Goal: Task Accomplishment & Management: Use online tool/utility

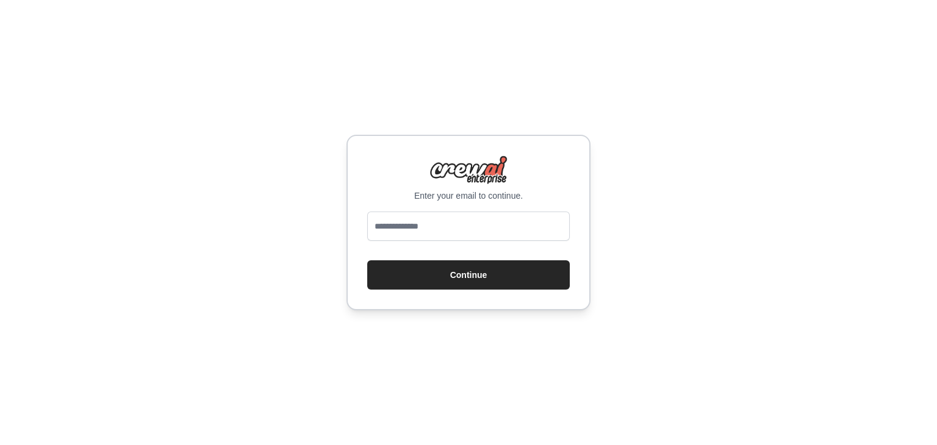
click at [397, 220] on input "email" at bounding box center [468, 226] width 203 height 29
type input "**********"
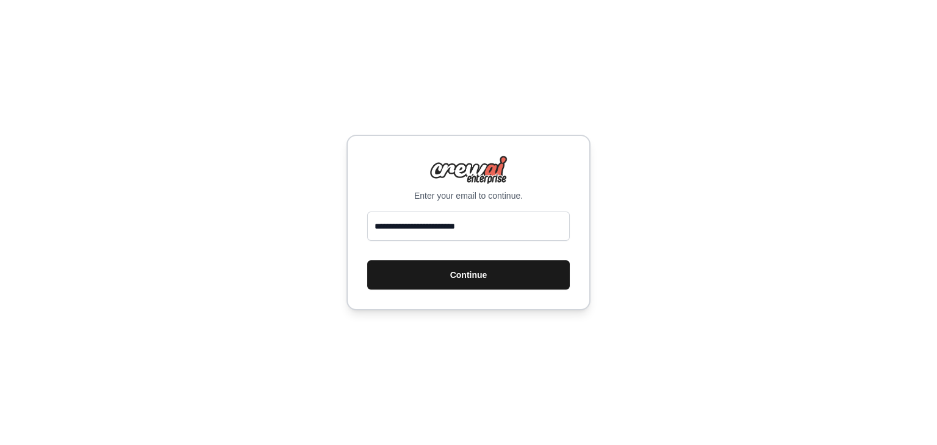
click at [454, 275] on button "Continue" at bounding box center [468, 275] width 203 height 29
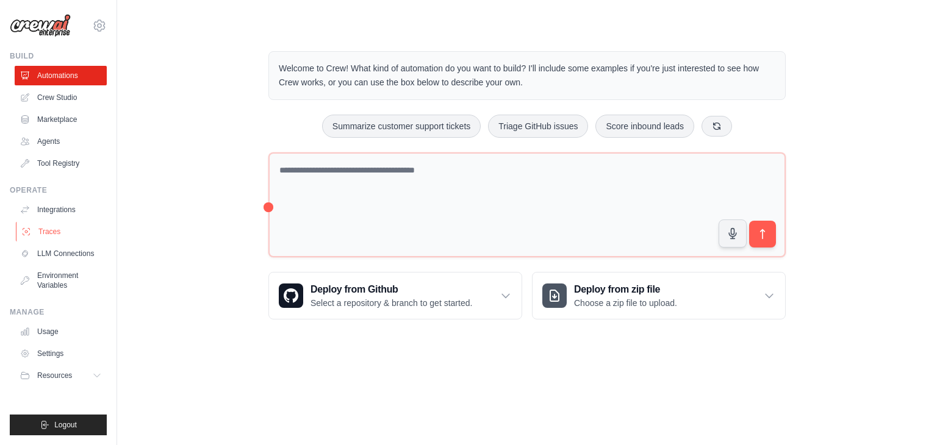
click at [53, 232] on link "Traces" at bounding box center [62, 232] width 92 height 20
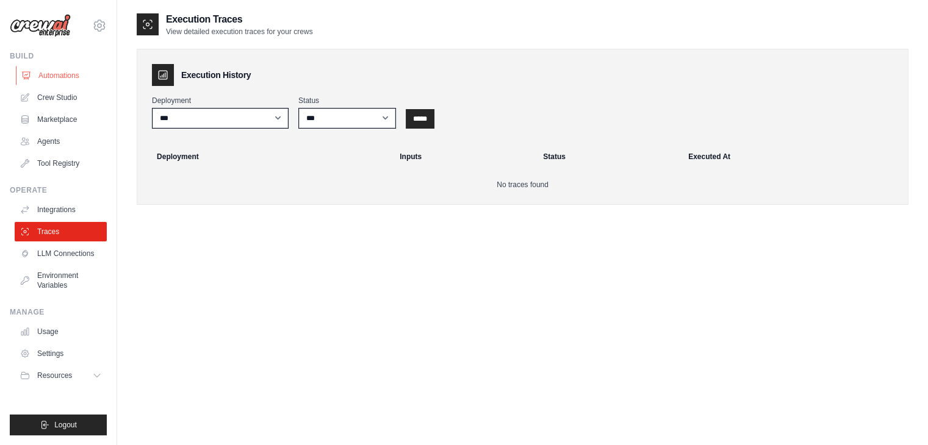
click at [49, 71] on link "Automations" at bounding box center [62, 76] width 92 height 20
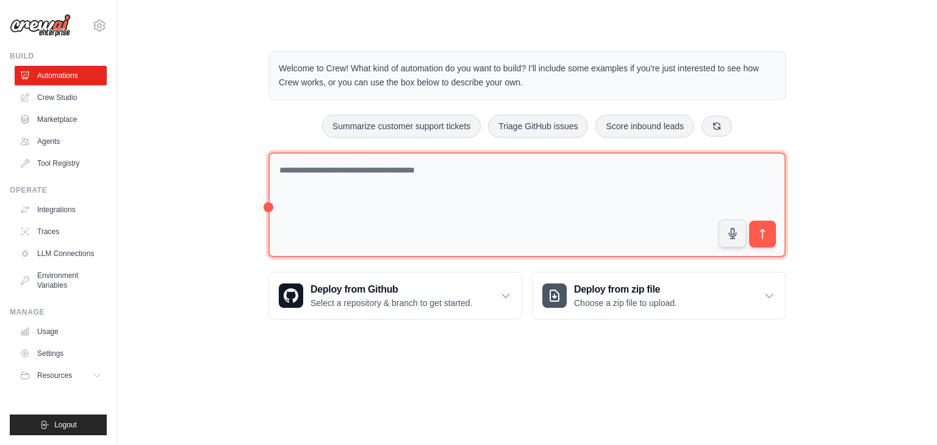
click at [396, 212] on textarea at bounding box center [526, 206] width 517 height 106
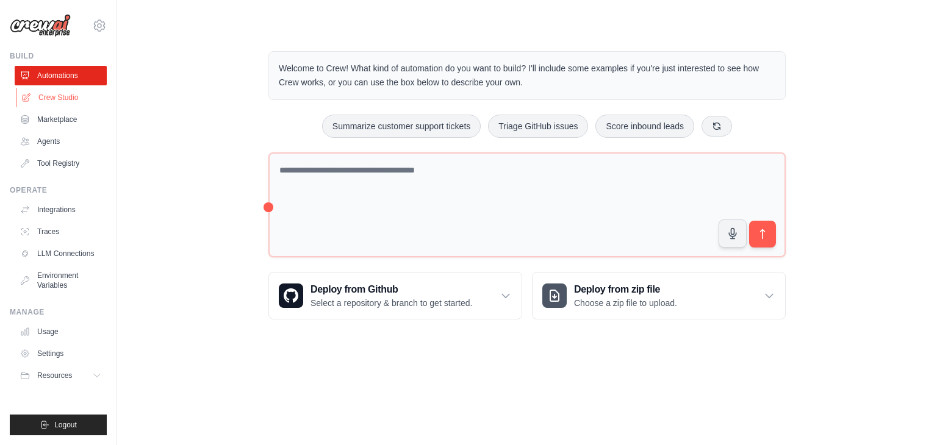
click at [66, 98] on link "Crew Studio" at bounding box center [62, 98] width 92 height 20
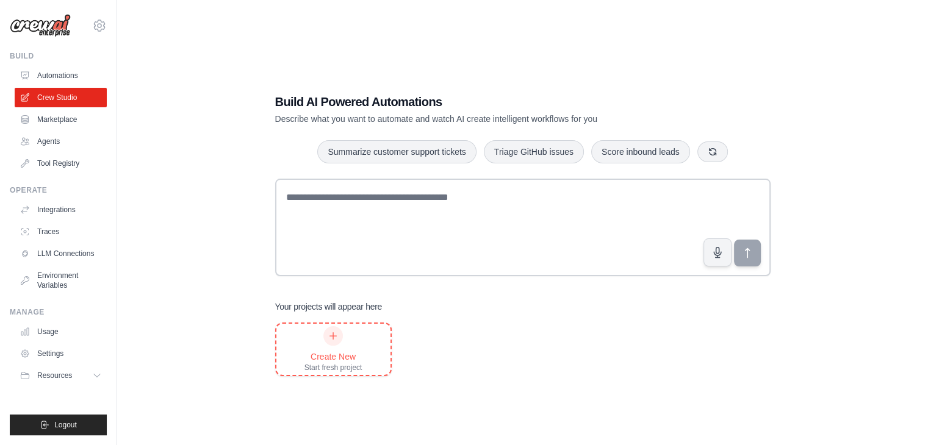
click at [343, 338] on div "Create New Start fresh project" at bounding box center [333, 349] width 58 height 46
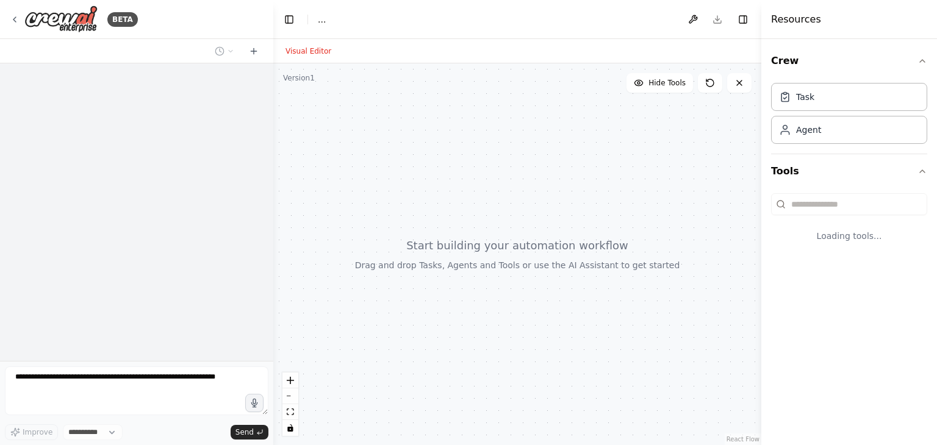
select select "****"
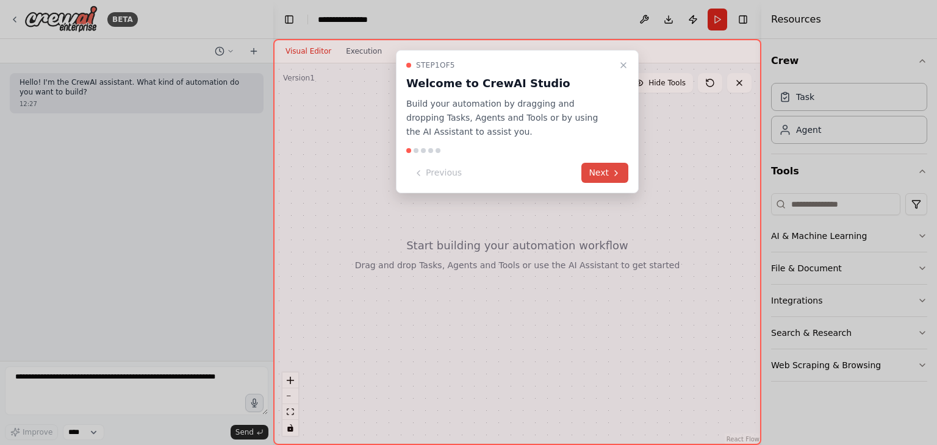
click at [598, 170] on button "Next" at bounding box center [604, 173] width 47 height 20
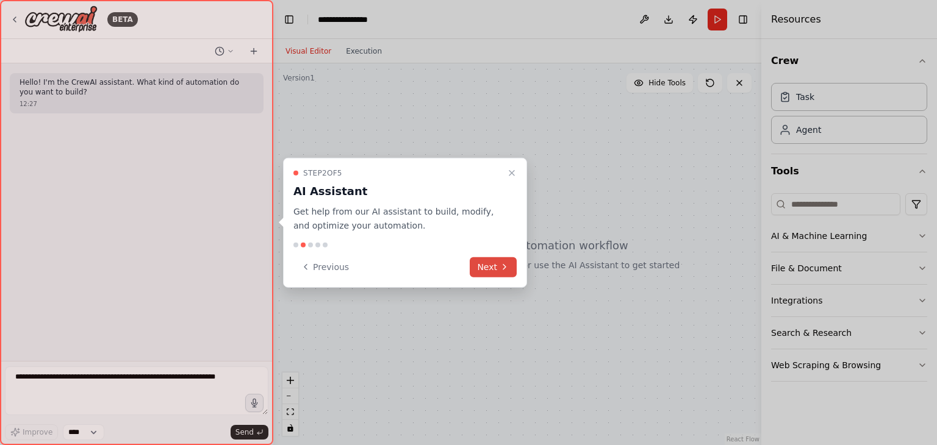
click at [482, 265] on button "Next" at bounding box center [493, 267] width 47 height 20
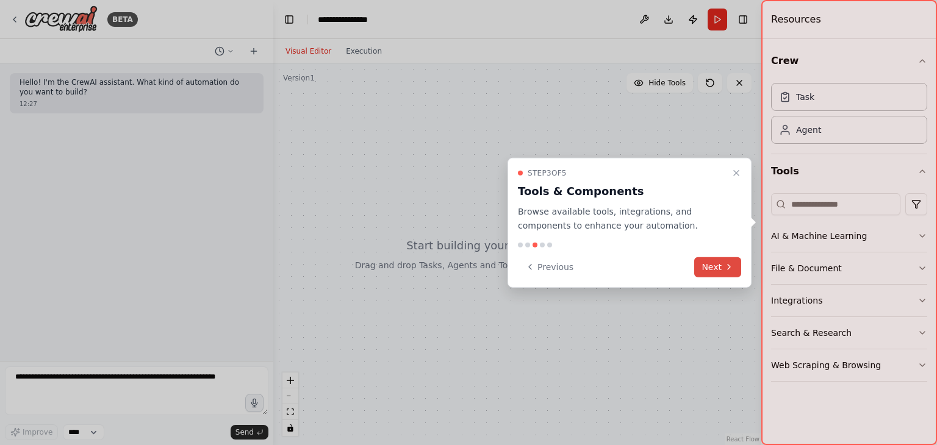
click at [720, 264] on button "Next" at bounding box center [717, 267] width 47 height 20
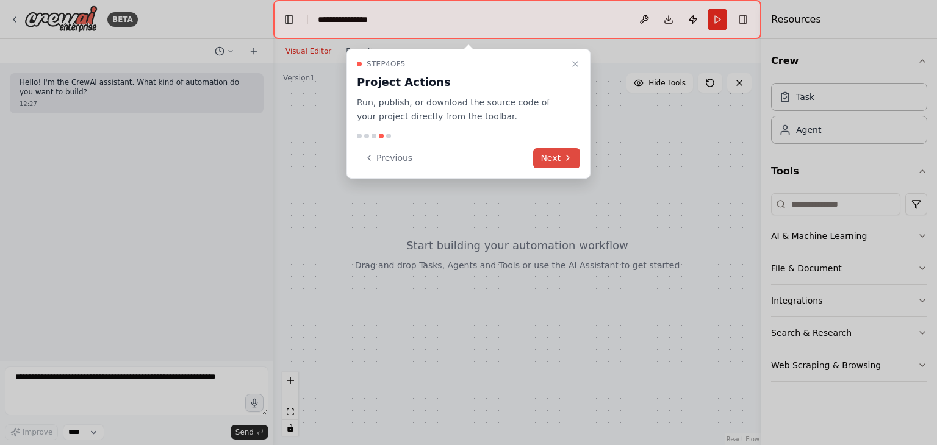
click at [577, 164] on button "Next" at bounding box center [556, 158] width 47 height 20
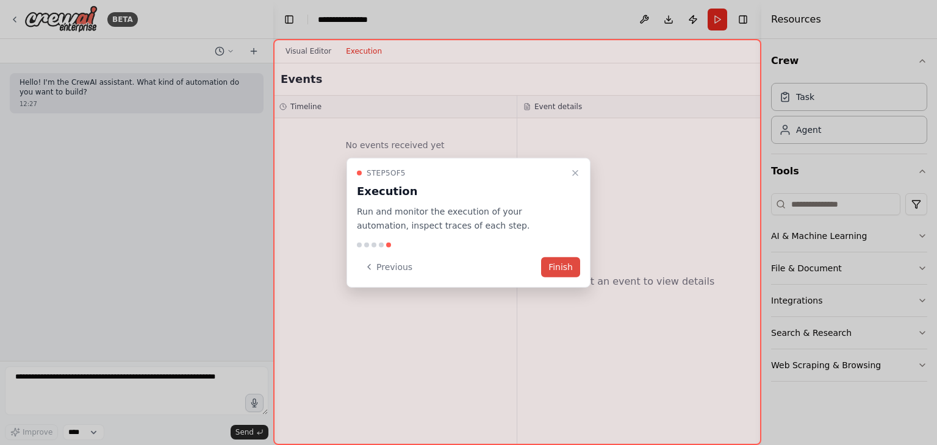
click at [561, 270] on button "Finish" at bounding box center [560, 267] width 39 height 20
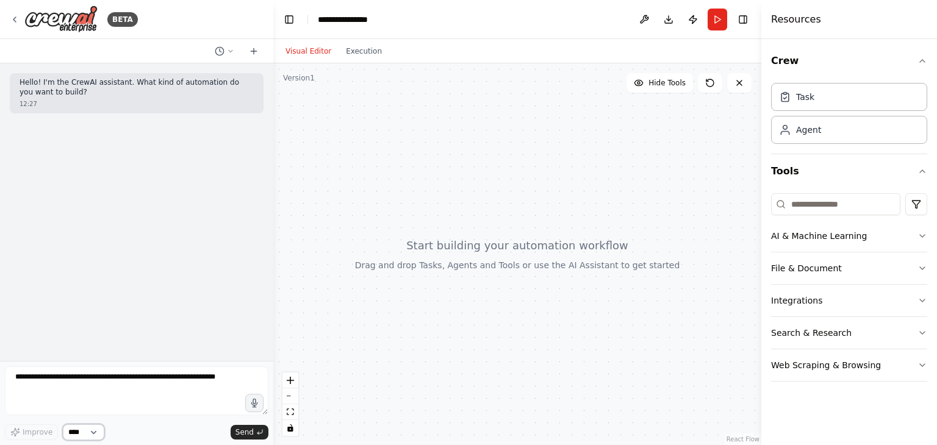
click at [98, 433] on select "****" at bounding box center [83, 433] width 41 height 16
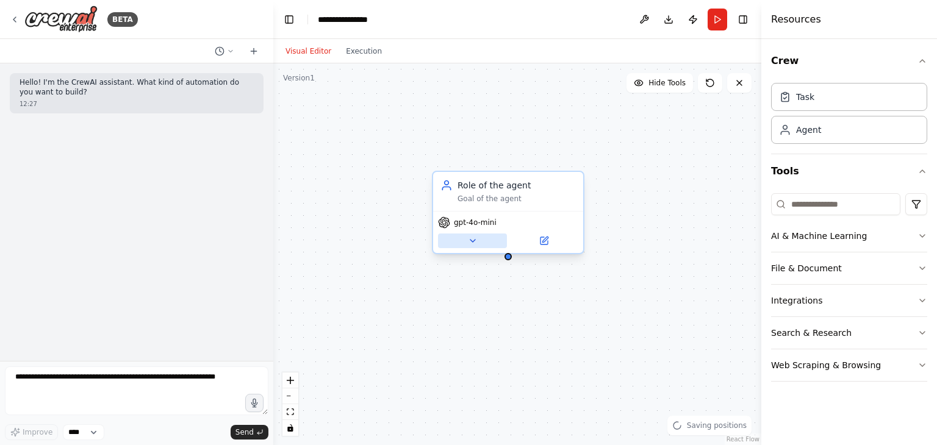
click at [472, 234] on button at bounding box center [472, 241] width 69 height 15
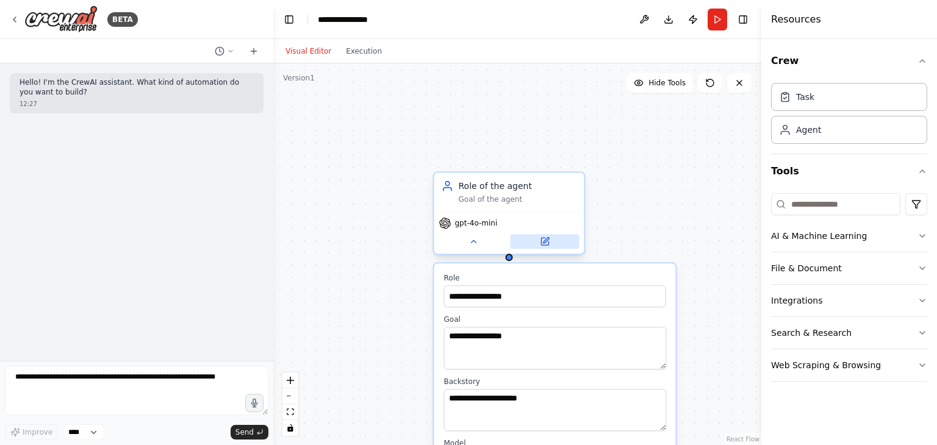
click at [539, 244] on button at bounding box center [544, 241] width 69 height 15
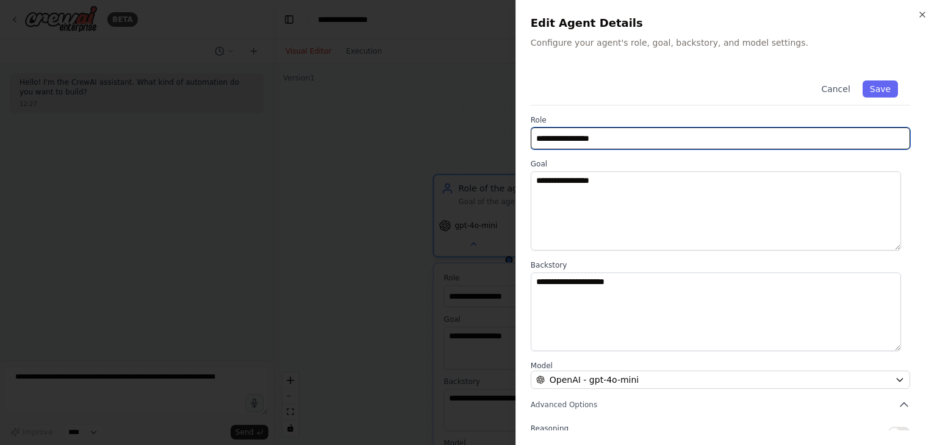
click at [632, 144] on input "**********" at bounding box center [720, 139] width 379 height 22
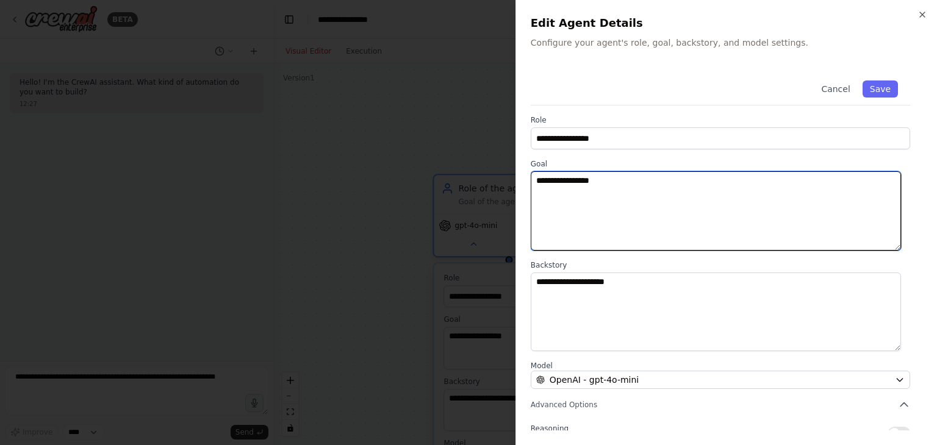
click at [608, 211] on textarea "**********" at bounding box center [716, 210] width 370 height 79
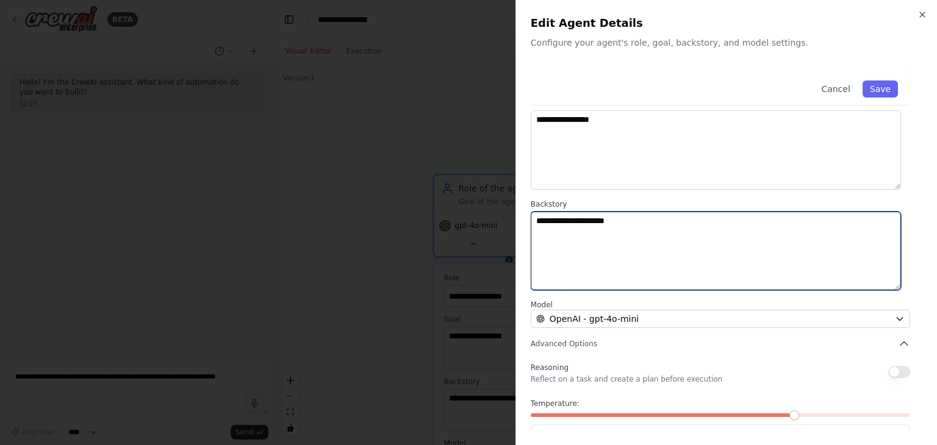
click at [622, 243] on textarea "**********" at bounding box center [716, 251] width 370 height 79
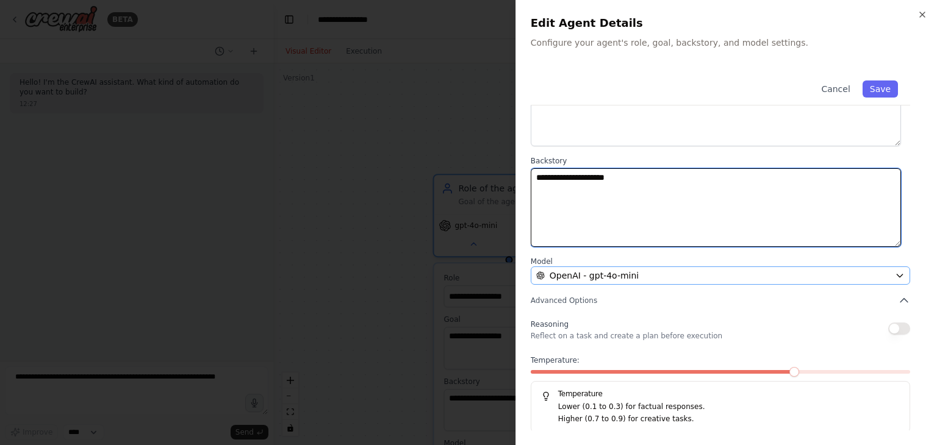
scroll to position [106, 0]
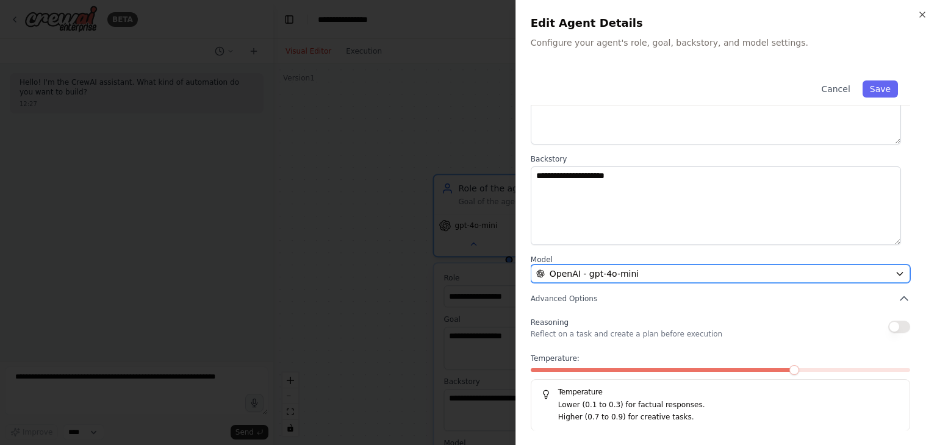
click at [713, 273] on div "OpenAI - gpt-4o-mini" at bounding box center [713, 274] width 354 height 12
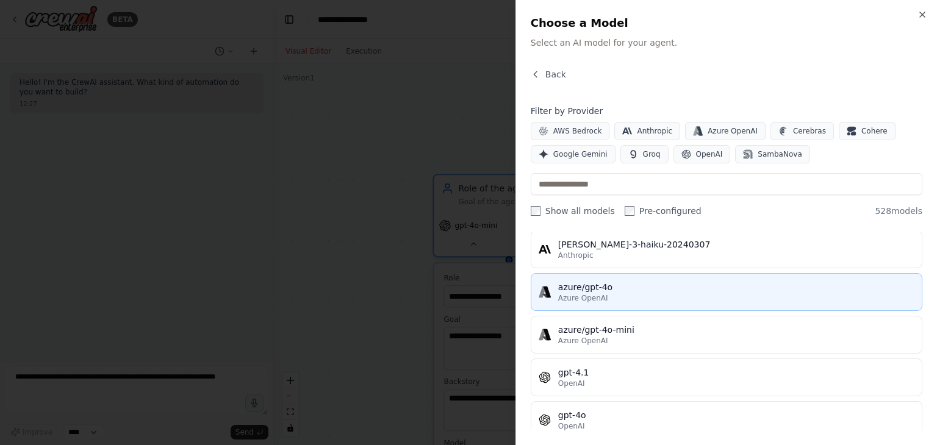
scroll to position [122, 0]
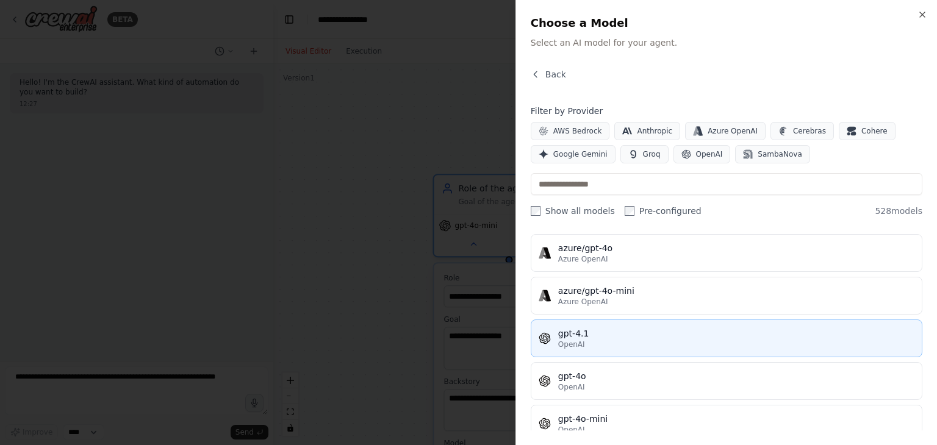
click at [625, 340] on div "OpenAI" at bounding box center [736, 345] width 356 height 10
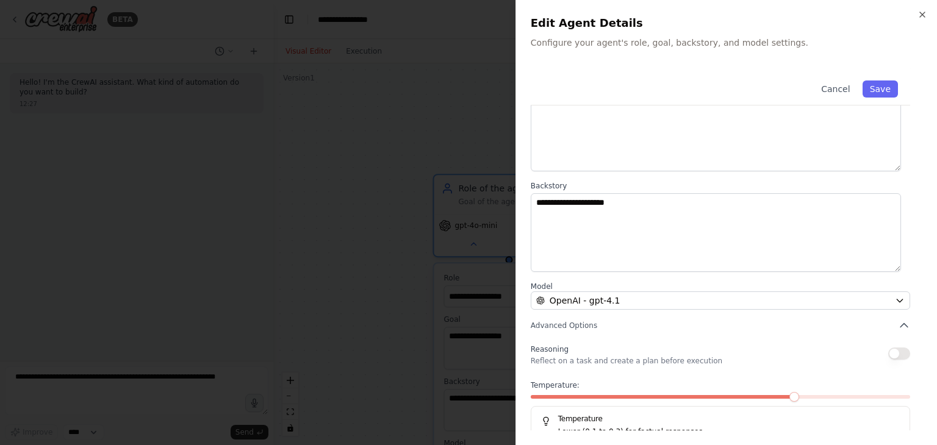
scroll to position [106, 0]
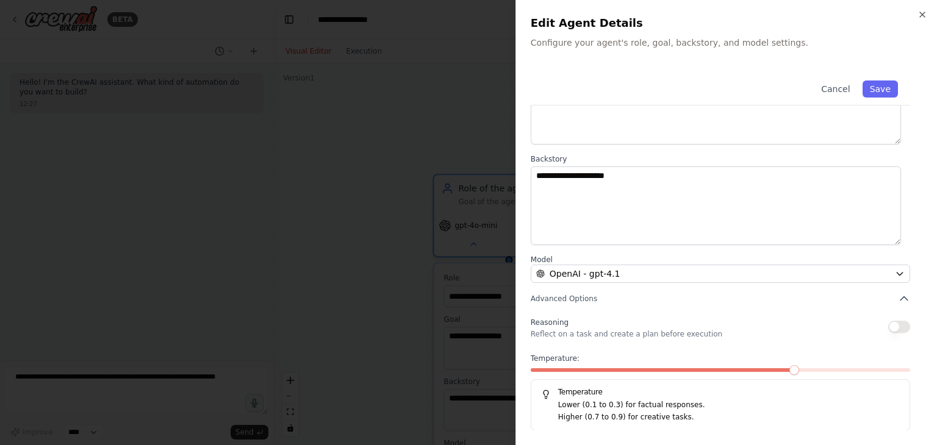
click at [888, 330] on button "button" at bounding box center [899, 327] width 22 height 12
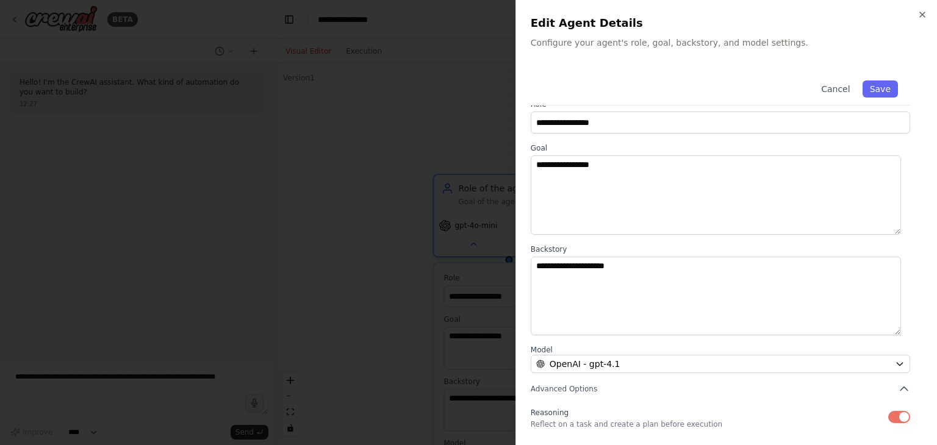
scroll to position [0, 0]
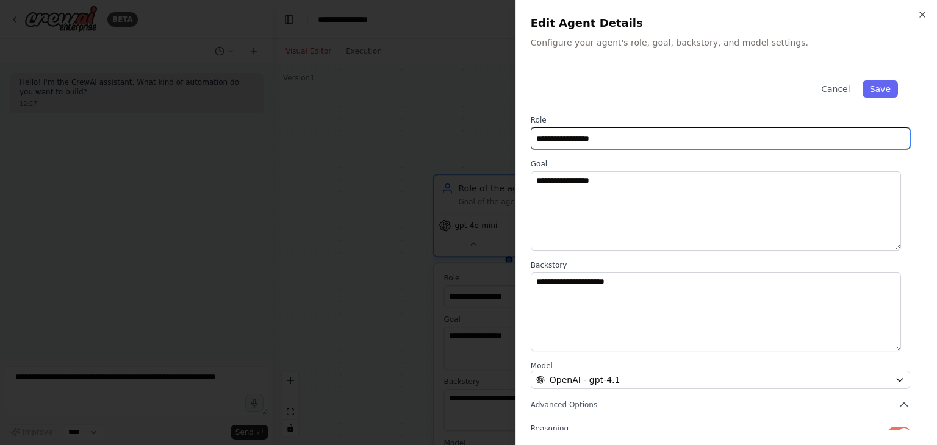
click at [635, 140] on input "**********" at bounding box center [720, 139] width 379 height 22
paste input "**********"
type input "**********"
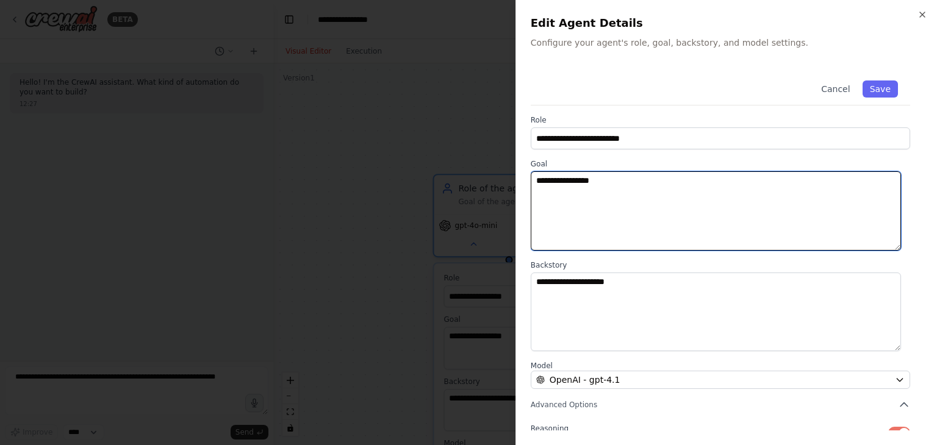
click at [667, 192] on textarea "**********" at bounding box center [716, 210] width 370 height 79
paste textarea "**********"
type textarea "**********"
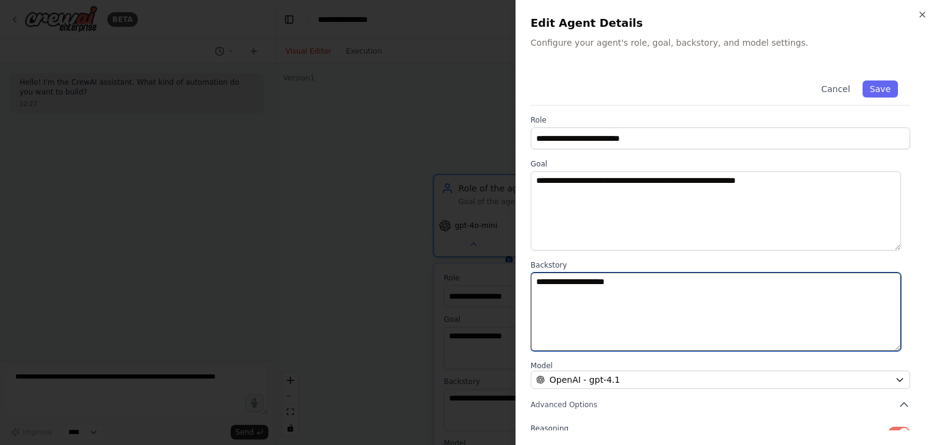
click at [595, 312] on textarea "**********" at bounding box center [716, 312] width 370 height 79
paste textarea "**********"
click at [742, 298] on textarea "**********" at bounding box center [716, 312] width 370 height 79
type textarea "**********"
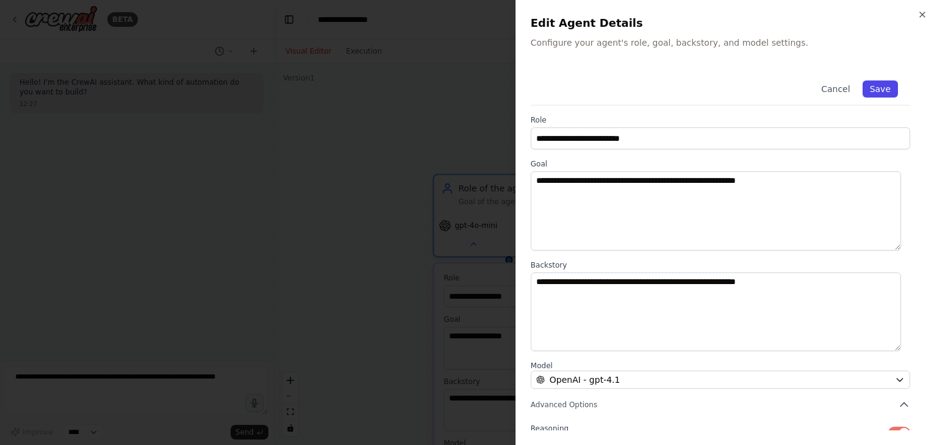
click at [881, 91] on button "Save" at bounding box center [880, 89] width 35 height 17
type input "**********"
type textarea "**********"
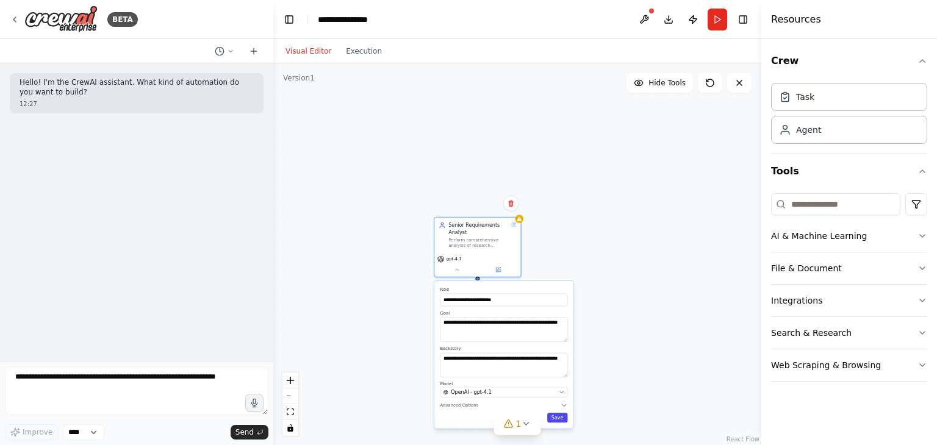
click at [559, 418] on button "Save" at bounding box center [557, 418] width 21 height 10
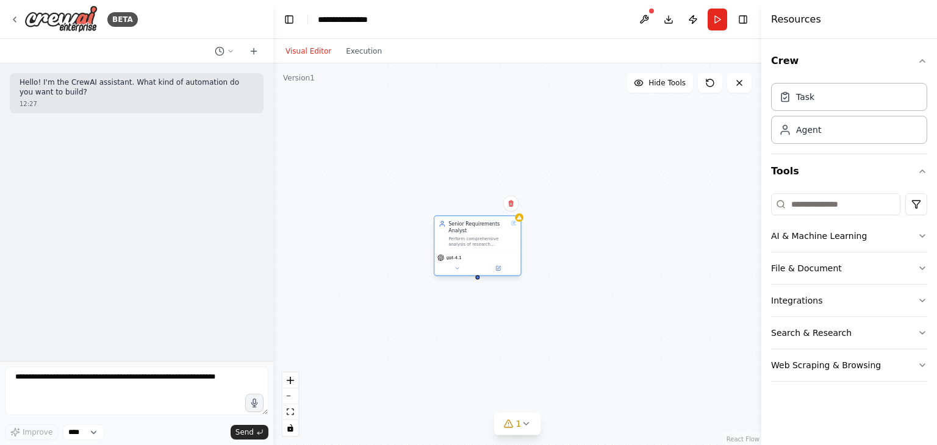
click at [476, 240] on div "Perform comprehensive analysis of research requirements and scope" at bounding box center [478, 241] width 60 height 11
click at [649, 21] on button at bounding box center [645, 20] width 20 height 22
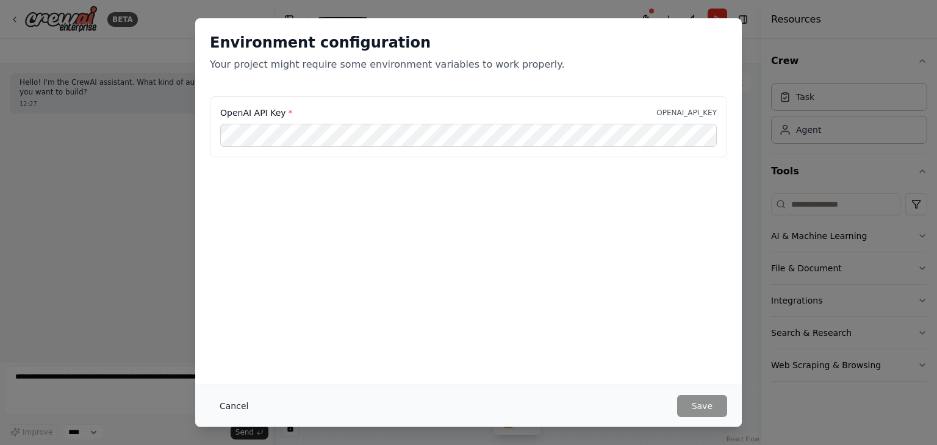
click at [222, 401] on button "Cancel" at bounding box center [234, 406] width 48 height 22
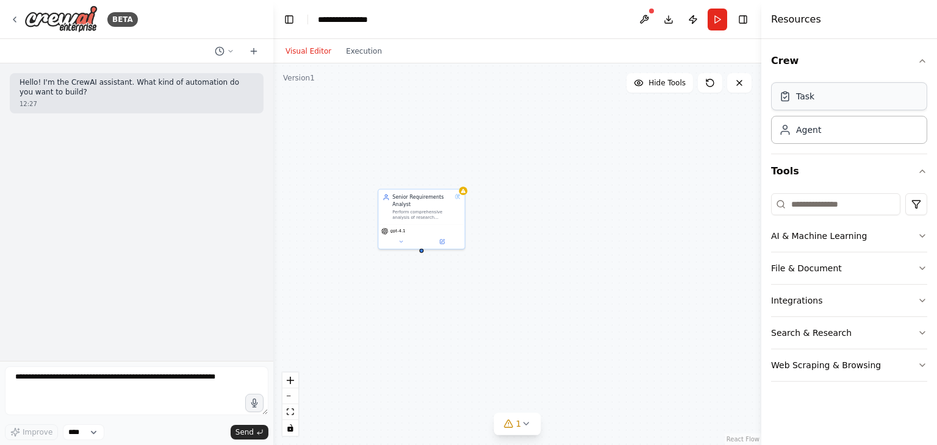
click at [829, 103] on div "Task" at bounding box center [849, 96] width 156 height 28
click at [582, 200] on div "New Task Task description" at bounding box center [597, 191] width 86 height 21
click at [585, 198] on div "Task description" at bounding box center [601, 194] width 68 height 5
drag, startPoint x: 550, startPoint y: 200, endPoint x: 464, endPoint y: 214, distance: 87.8
click at [464, 214] on div "Senior Requirements Analyst Perform comprehensive analysis of research requirem…" at bounding box center [483, 264] width 280 height 220
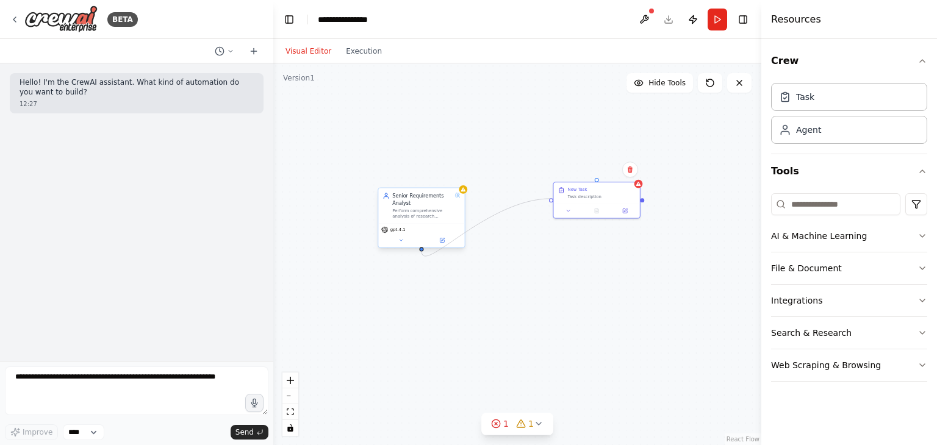
drag, startPoint x: 550, startPoint y: 201, endPoint x: 421, endPoint y: 250, distance: 138.2
click at [421, 250] on div "Senior Requirements Analyst Perform comprehensive analysis of research requirem…" at bounding box center [483, 264] width 280 height 220
drag, startPoint x: 420, startPoint y: 250, endPoint x: 595, endPoint y: 181, distance: 188.5
click at [595, 181] on div "Senior Requirements Analyst Perform comprehensive analysis of research requirem…" at bounding box center [483, 264] width 280 height 220
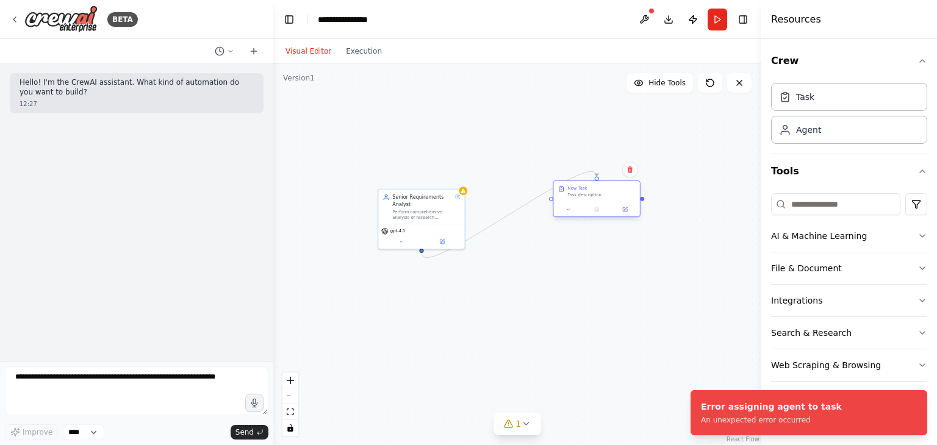
click at [594, 203] on div at bounding box center [597, 210] width 86 height 15
click at [597, 198] on div "New Task Task description" at bounding box center [597, 191] width 86 height 21
click at [626, 215] on div at bounding box center [597, 210] width 86 height 15
click at [626, 210] on icon at bounding box center [625, 209] width 4 height 4
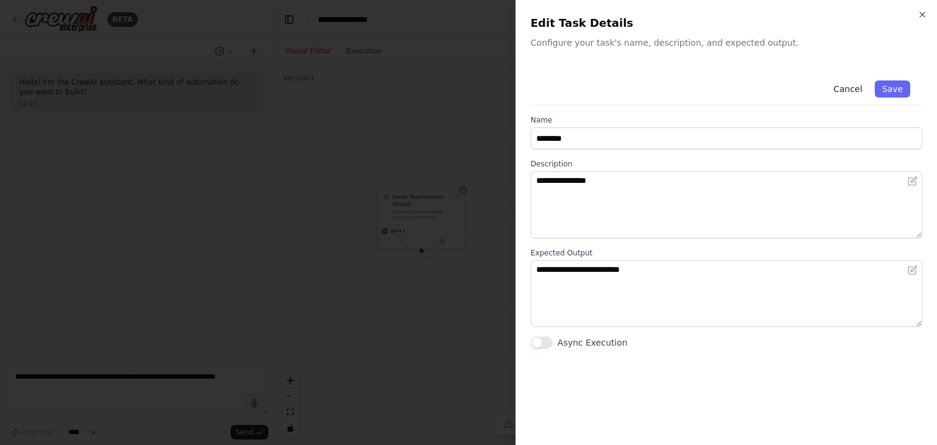
click at [841, 89] on button "Cancel" at bounding box center [847, 89] width 43 height 17
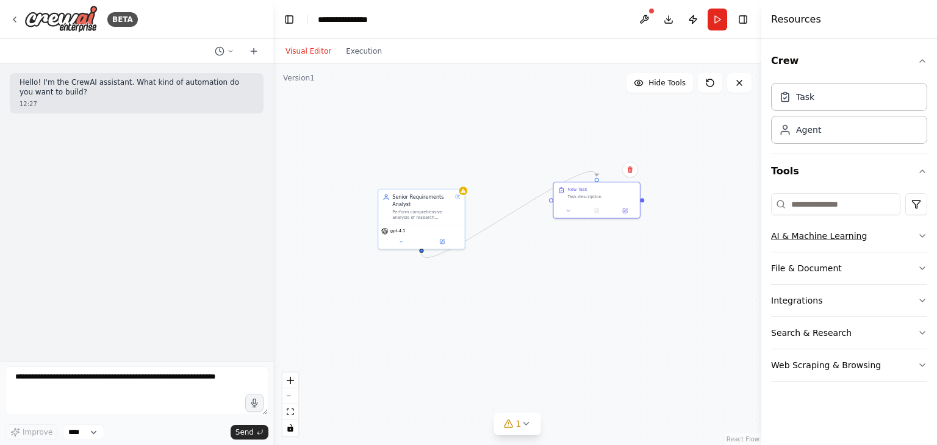
click at [919, 234] on icon "button" at bounding box center [923, 236] width 10 height 10
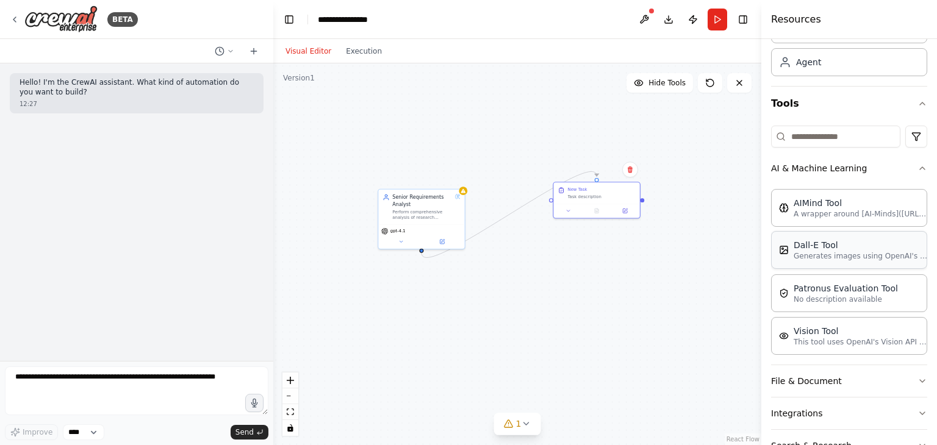
scroll to position [122, 0]
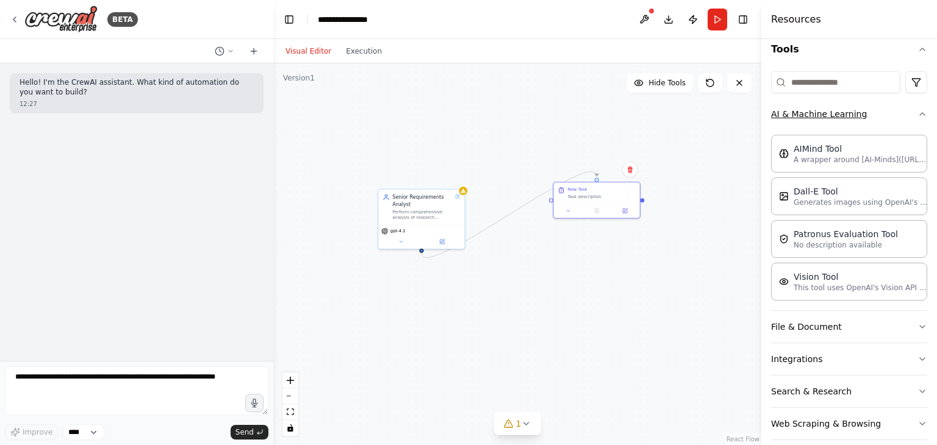
click at [918, 115] on icon "button" at bounding box center [923, 114] width 10 height 10
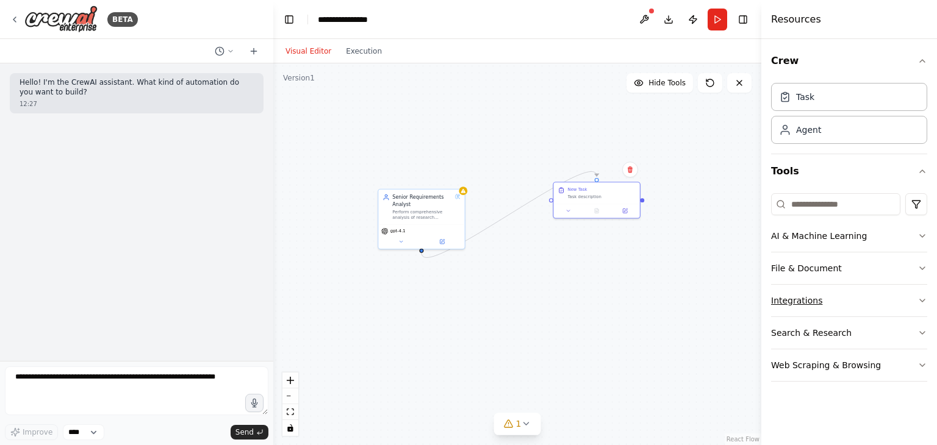
click at [920, 300] on icon "button" at bounding box center [923, 301] width 10 height 10
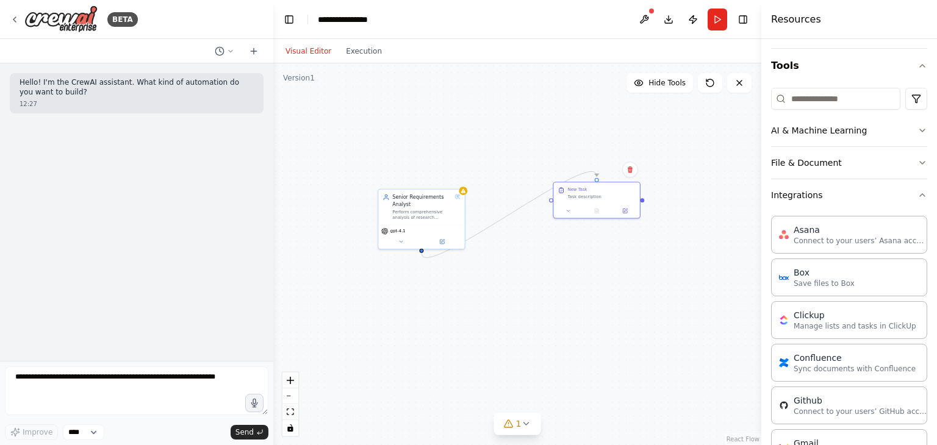
scroll to position [122, 0]
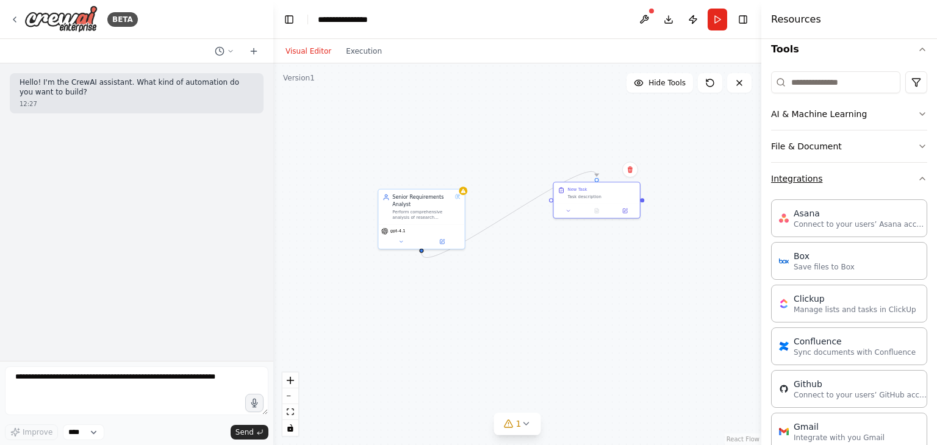
click at [918, 179] on icon "button" at bounding box center [923, 179] width 10 height 10
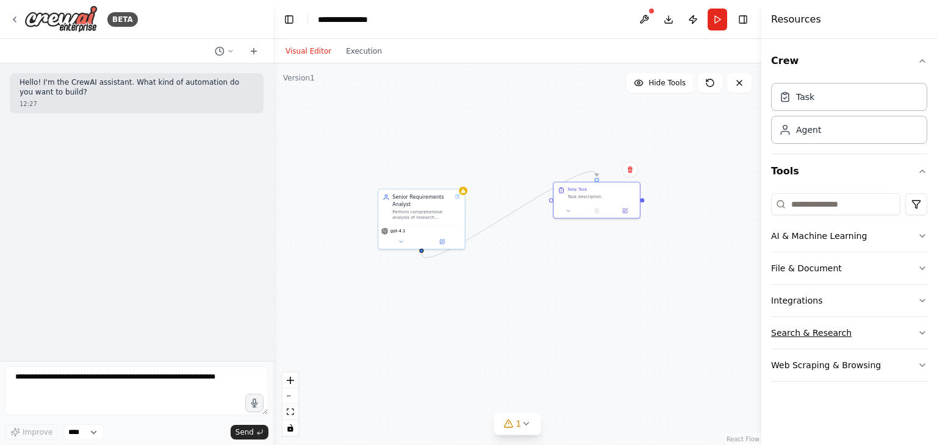
click at [921, 333] on icon "button" at bounding box center [923, 333] width 10 height 10
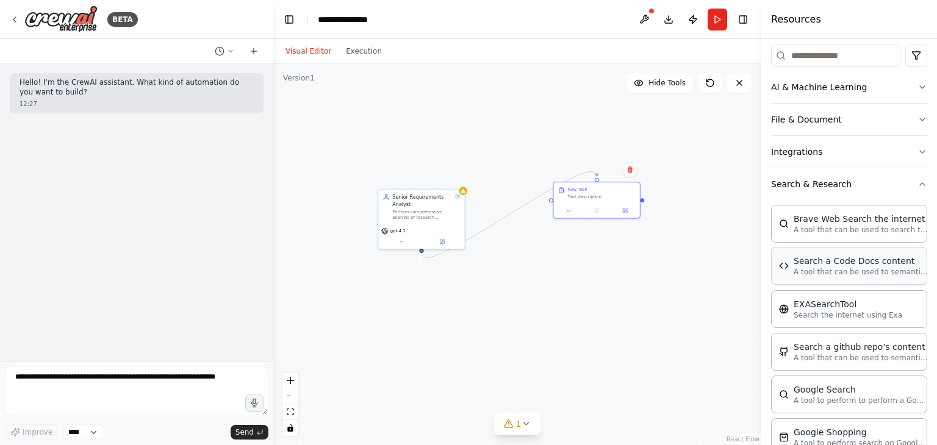
scroll to position [144, 0]
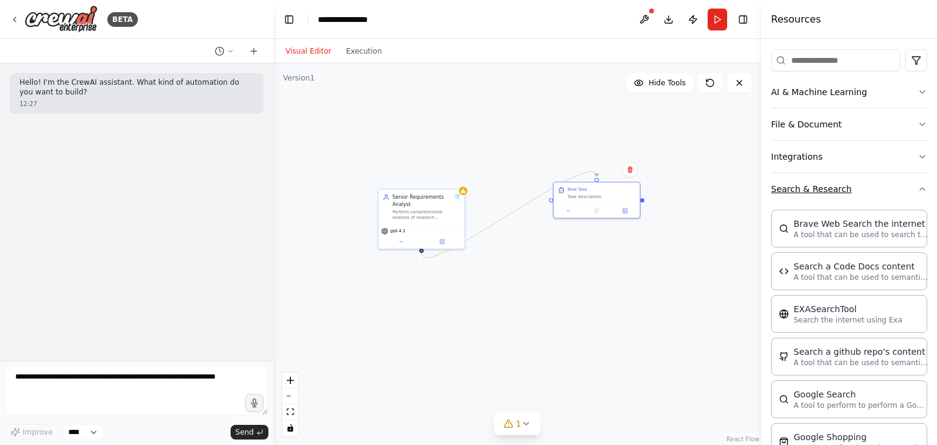
click at [918, 190] on icon "button" at bounding box center [923, 189] width 10 height 10
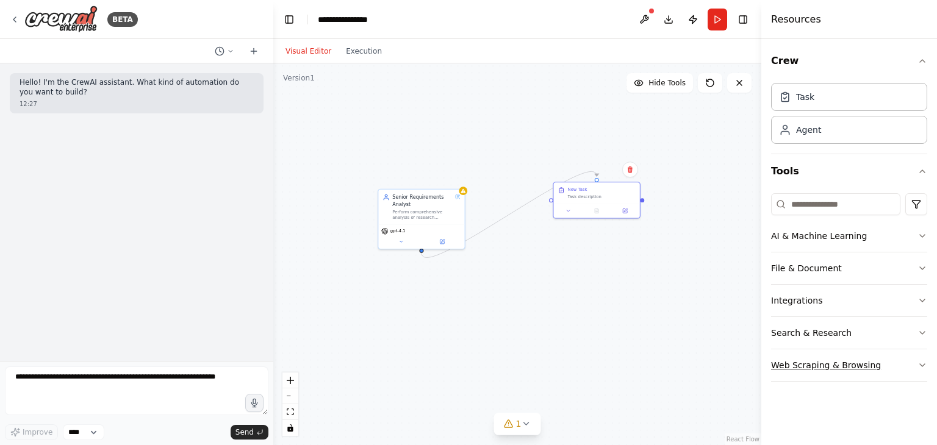
click at [915, 367] on button "Web Scraping & Browsing" at bounding box center [849, 366] width 156 height 32
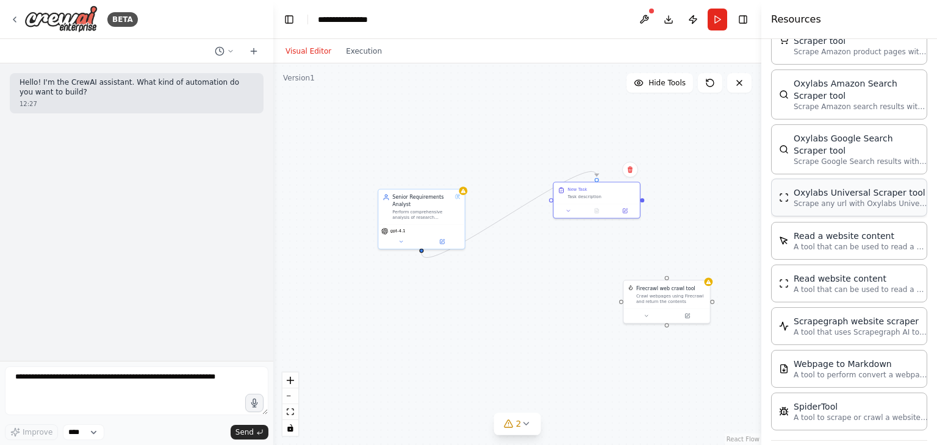
scroll to position [595, 0]
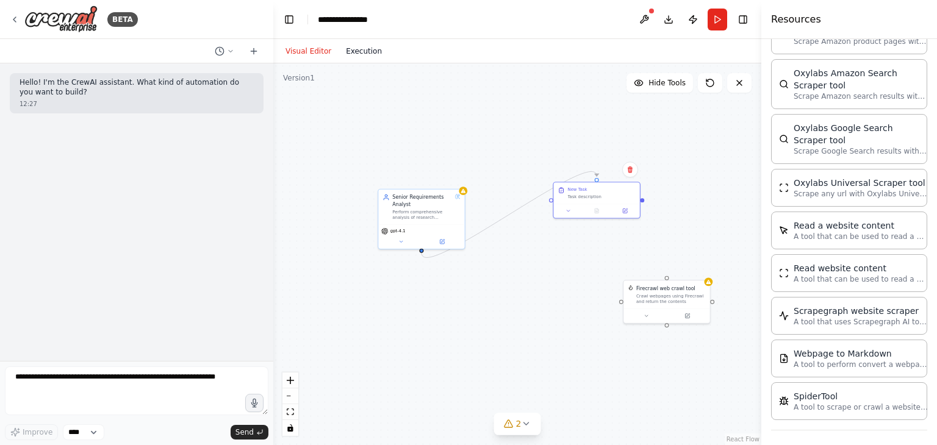
click at [365, 52] on button "Execution" at bounding box center [364, 51] width 51 height 15
click at [331, 46] on button "Visual Editor" at bounding box center [308, 51] width 60 height 15
click at [649, 15] on button at bounding box center [645, 20] width 20 height 22
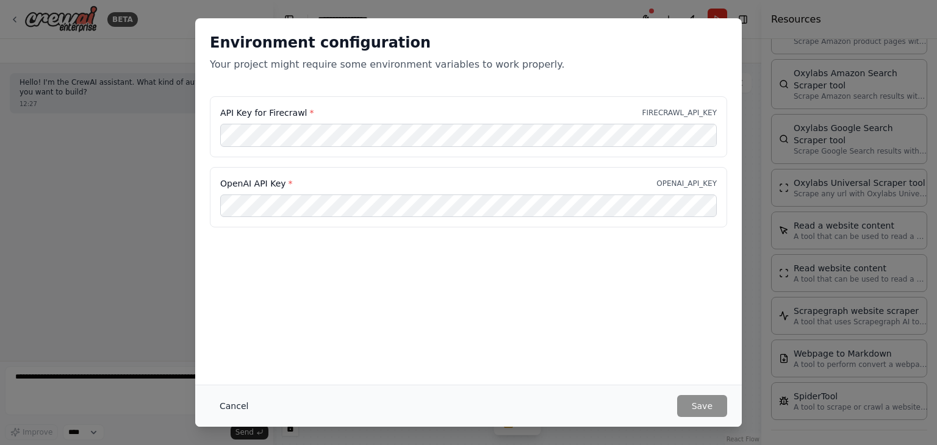
click at [228, 407] on button "Cancel" at bounding box center [234, 406] width 48 height 22
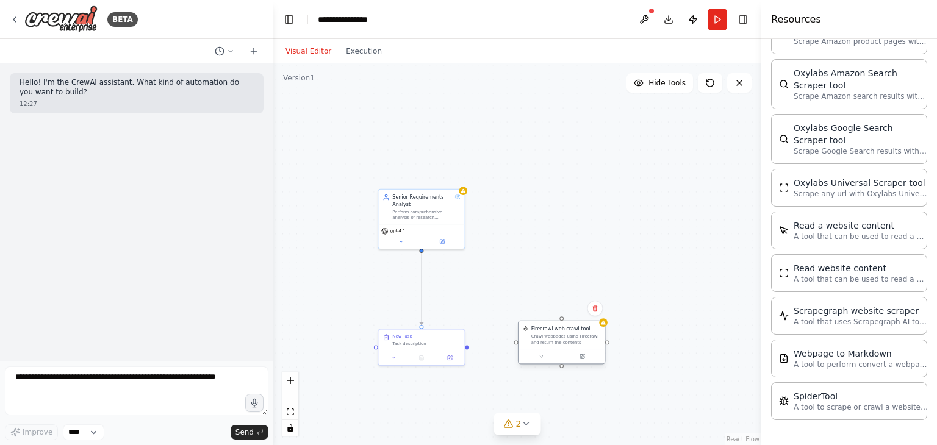
drag, startPoint x: 456, startPoint y: 292, endPoint x: 552, endPoint y: 345, distance: 109.2
click at [552, 345] on div "Firecrawl web crawl tool Crawl webpages using Firecrawl and return the contents" at bounding box center [562, 336] width 86 height 28
drag, startPoint x: 467, startPoint y: 349, endPoint x: 474, endPoint y: 349, distance: 6.7
click at [474, 349] on div ".deletable-edge-delete-btn { width: 20px; height: 20px; border: 0px solid #ffff…" at bounding box center [517, 254] width 488 height 382
click at [474, 350] on div ".deletable-edge-delete-btn { width: 20px; height: 20px; border: 0px solid #ffff…" at bounding box center [517, 254] width 488 height 382
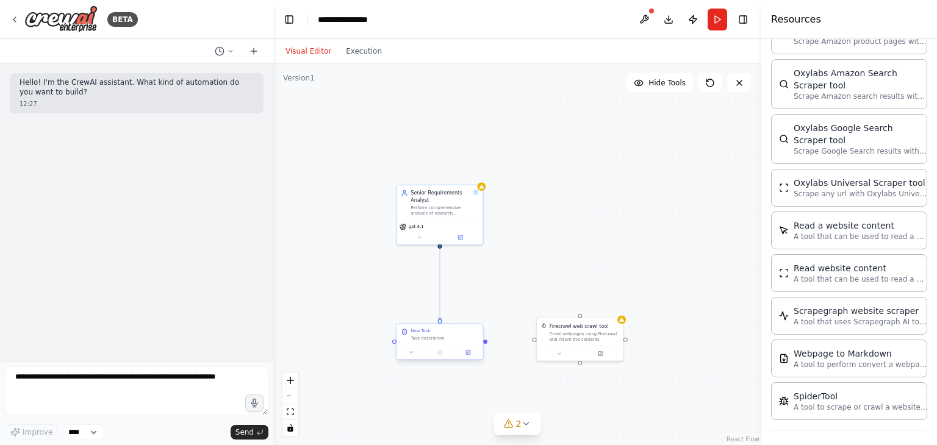
drag, startPoint x: 468, startPoint y: 349, endPoint x: 479, endPoint y: 342, distance: 12.9
click at [479, 342] on div ".deletable-edge-delete-btn { width: 20px; height: 20px; border: 0px solid #ffff…" at bounding box center [517, 254] width 488 height 382
drag, startPoint x: 479, startPoint y: 339, endPoint x: 528, endPoint y: 340, distance: 48.8
click at [528, 340] on div ".deletable-edge-delete-btn { width: 20px; height: 20px; border: 0px solid #ffff…" at bounding box center [517, 254] width 488 height 382
click at [573, 333] on div "Crawl webpages using Firecrawl and return the contents" at bounding box center [577, 332] width 70 height 11
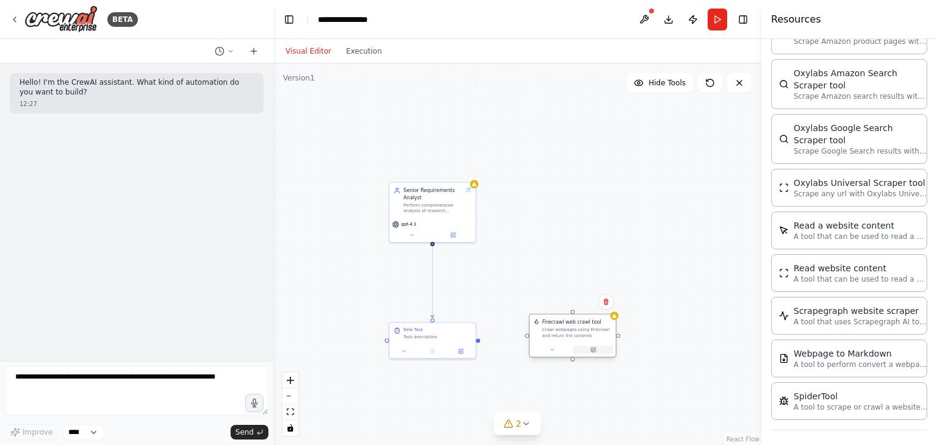
click at [595, 350] on icon at bounding box center [593, 349] width 5 height 5
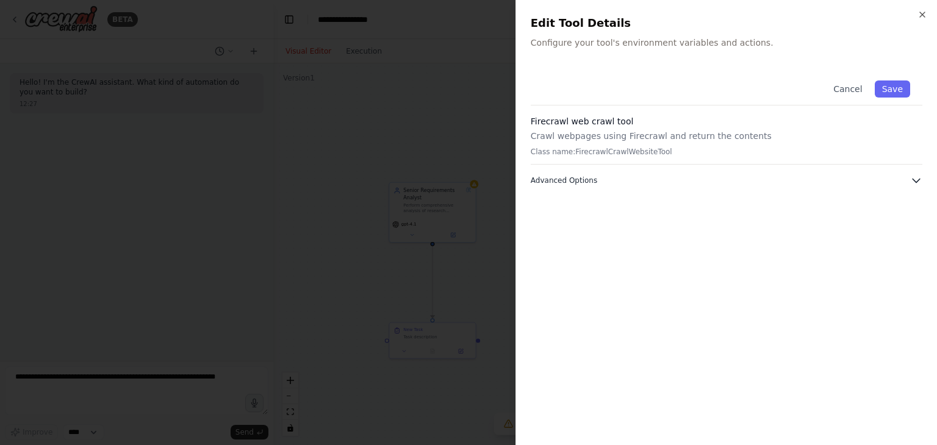
click at [805, 177] on button "Advanced Options" at bounding box center [727, 180] width 392 height 12
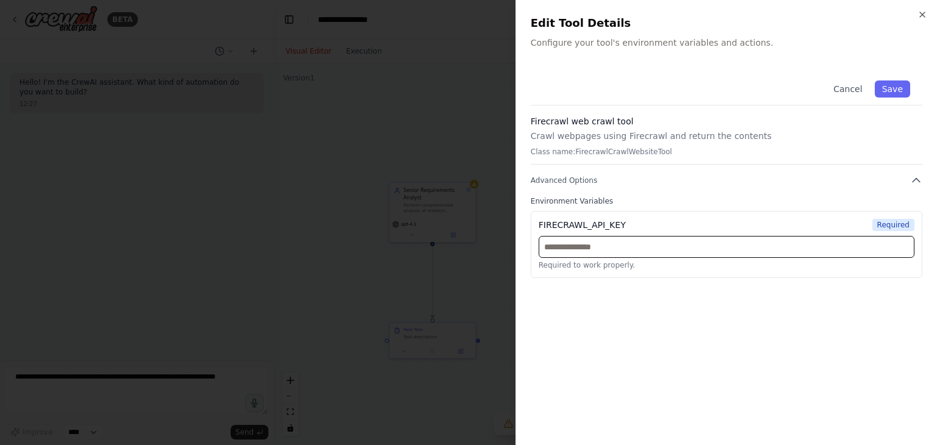
click at [627, 254] on input "text" at bounding box center [727, 247] width 376 height 22
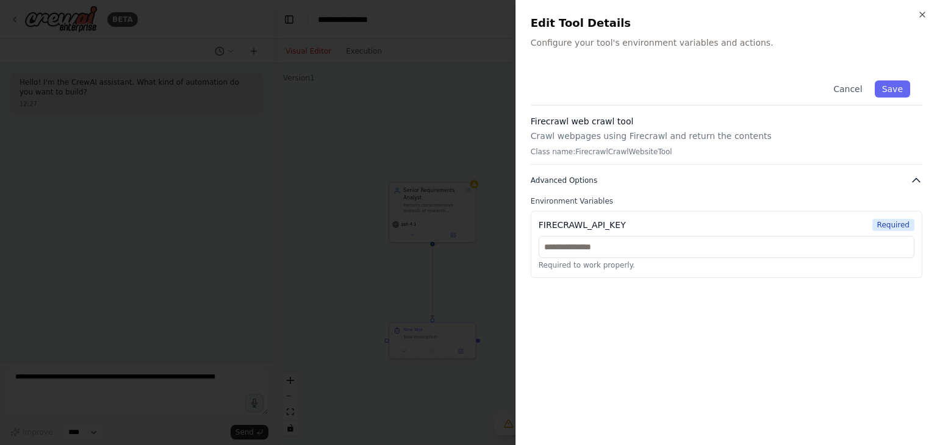
click at [710, 185] on button "Advanced Options" at bounding box center [727, 180] width 392 height 12
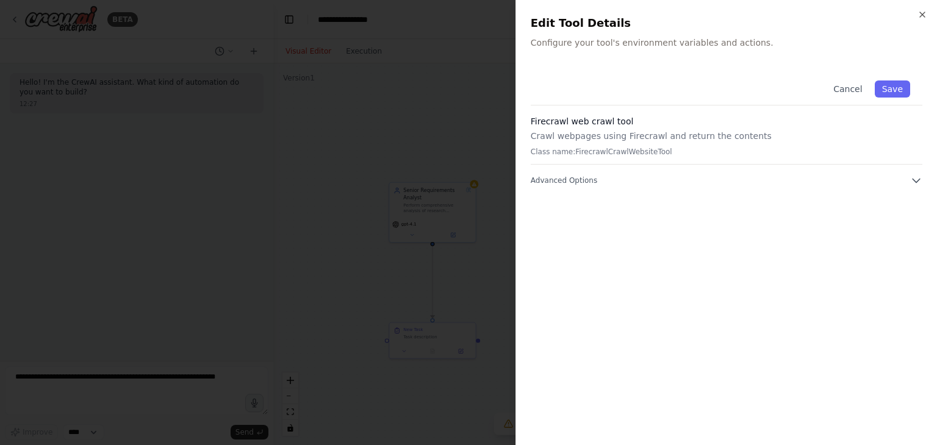
click at [678, 126] on h3 "Firecrawl web crawl tool" at bounding box center [727, 121] width 392 height 12
drag, startPoint x: 662, startPoint y: 147, endPoint x: 703, endPoint y: 149, distance: 41.6
click at [703, 149] on div "Firecrawl web crawl tool Crawl webpages using Firecrawl and return the contents…" at bounding box center [727, 139] width 392 height 49
click at [535, 140] on p "Crawl webpages using Firecrawl and return the contents" at bounding box center [727, 136] width 392 height 12
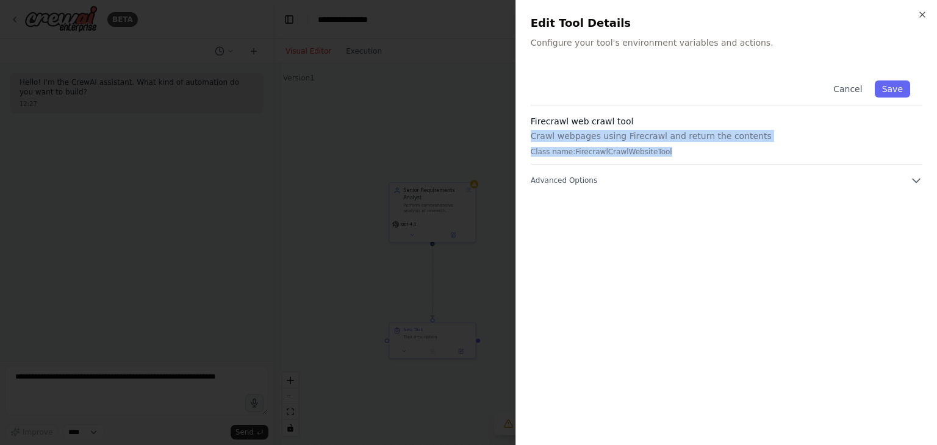
drag, startPoint x: 531, startPoint y: 132, endPoint x: 672, endPoint y: 147, distance: 141.2
click at [672, 147] on div "Firecrawl web crawl tool Crawl webpages using Firecrawl and return the contents…" at bounding box center [727, 139] width 392 height 49
click at [919, 17] on icon "button" at bounding box center [923, 15] width 10 height 10
